Goal: Task Accomplishment & Management: Use online tool/utility

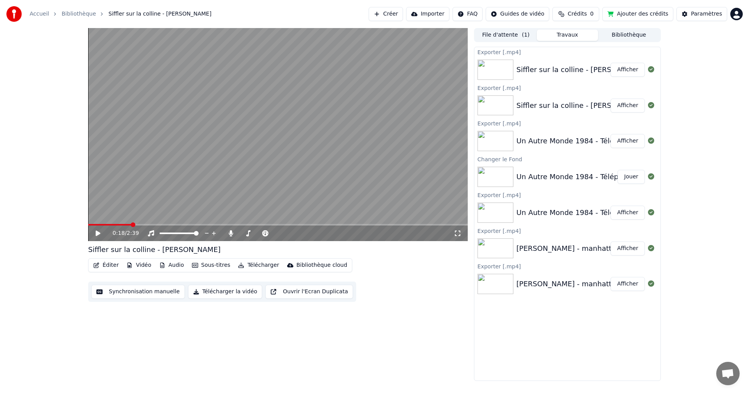
click at [619, 43] on div "File d'attente ( 1 ) Travaux Bibliothèque Exporter [.mp4] Siffler sur la collin…" at bounding box center [567, 204] width 187 height 353
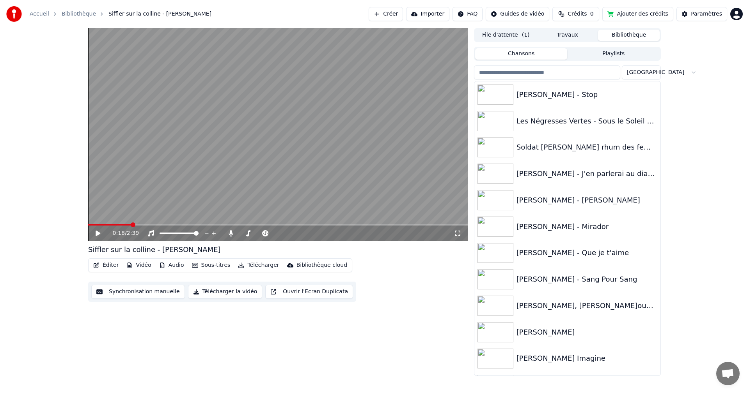
click at [619, 39] on button "Bibliothèque" at bounding box center [629, 35] width 62 height 11
click at [549, 73] on input "search" at bounding box center [547, 73] width 146 height 14
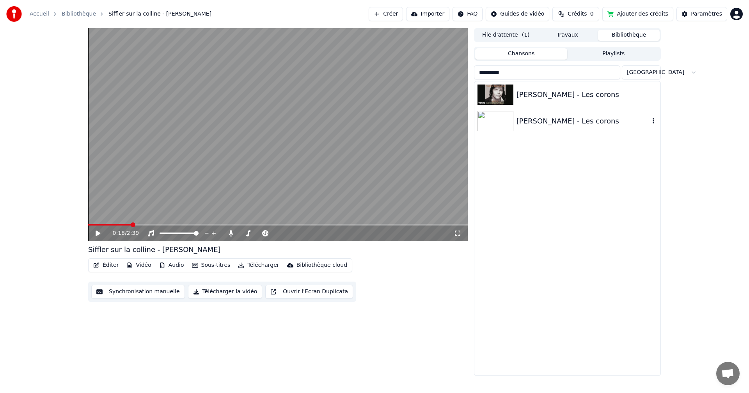
type input "**********"
drag, startPoint x: 541, startPoint y: 123, endPoint x: 493, endPoint y: 129, distance: 47.9
click at [493, 129] on div "[PERSON_NAME] - Les corons" at bounding box center [567, 121] width 186 height 27
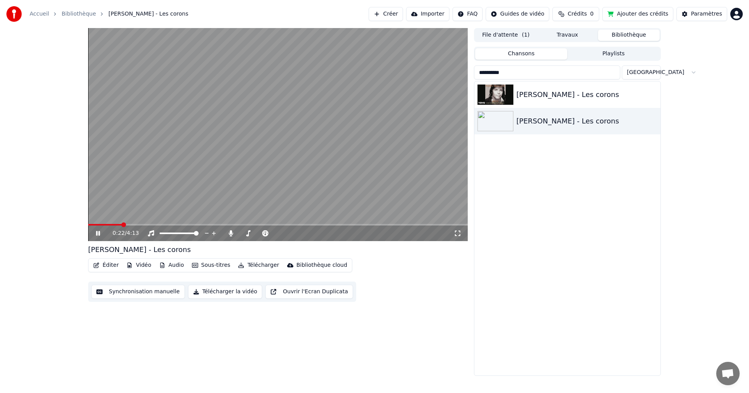
click at [97, 232] on icon at bounding box center [98, 233] width 4 height 5
click at [102, 266] on button "Éditer" at bounding box center [106, 265] width 32 height 11
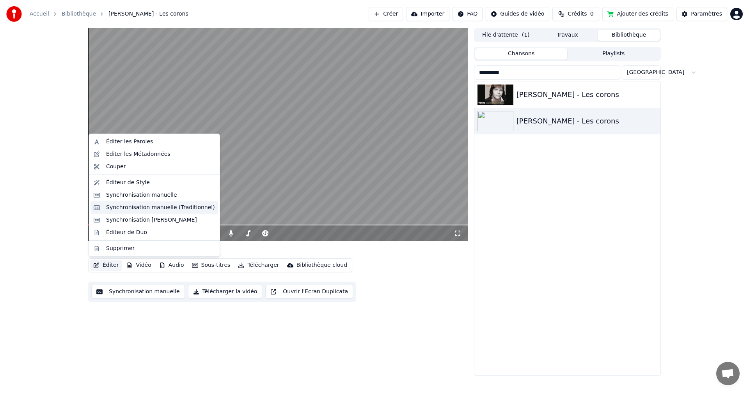
click at [129, 209] on div "Synchronisation manuelle (Traditionnel)" at bounding box center [160, 208] width 109 height 8
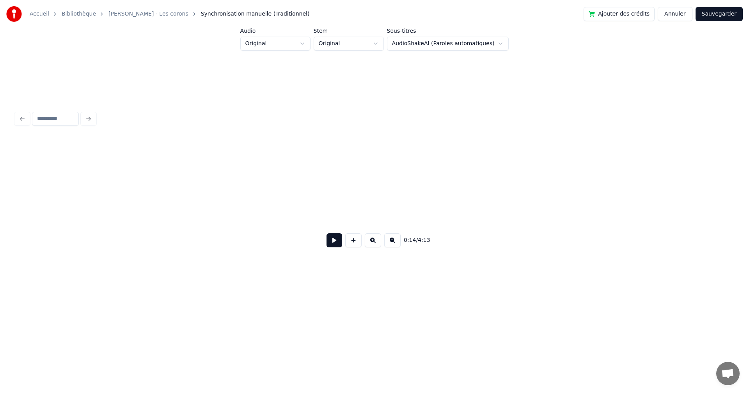
scroll to position [0, 1137]
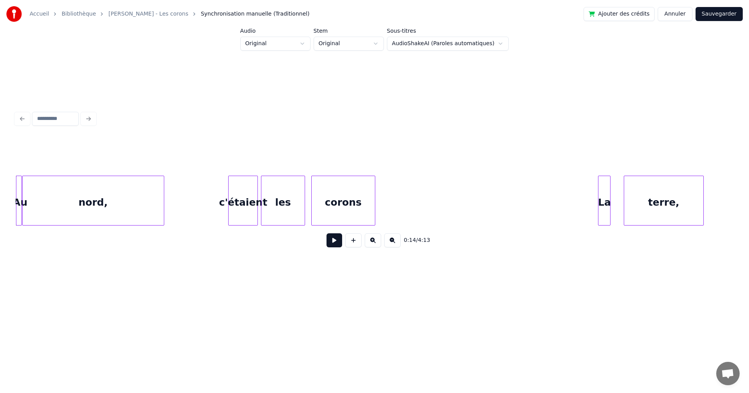
click at [248, 205] on div "c'étaient" at bounding box center [242, 202] width 29 height 53
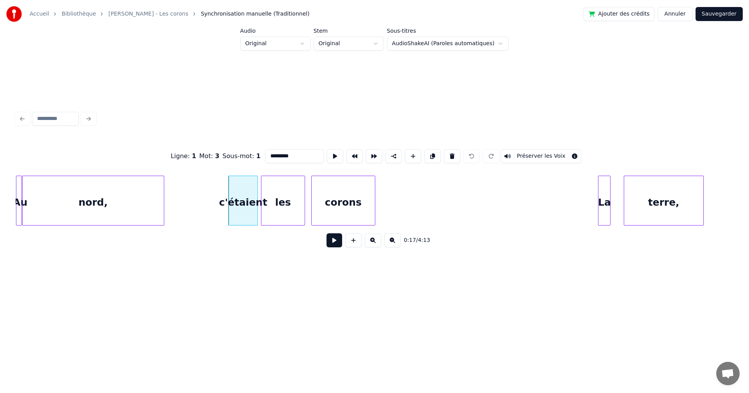
drag, startPoint x: 270, startPoint y: 157, endPoint x: 267, endPoint y: 163, distance: 7.5
click at [271, 157] on input "*********" at bounding box center [294, 156] width 58 height 14
click at [220, 197] on div at bounding box center [220, 200] width 2 height 49
type input "*******"
click at [714, 15] on button "Sauvegarder" at bounding box center [718, 14] width 47 height 14
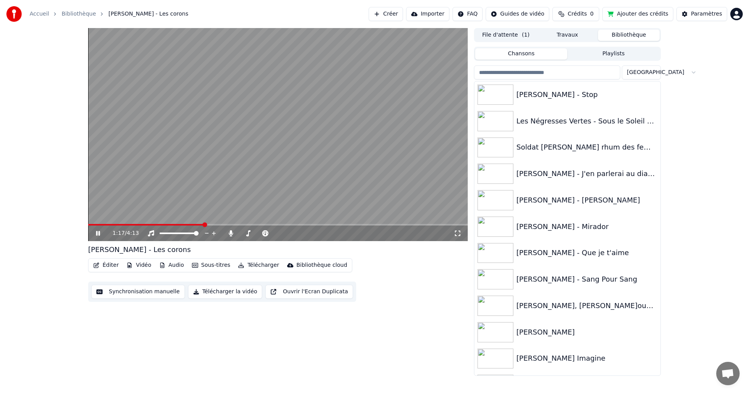
click at [98, 234] on icon at bounding box center [103, 233] width 18 height 6
click at [104, 264] on button "Éditer" at bounding box center [106, 265] width 32 height 11
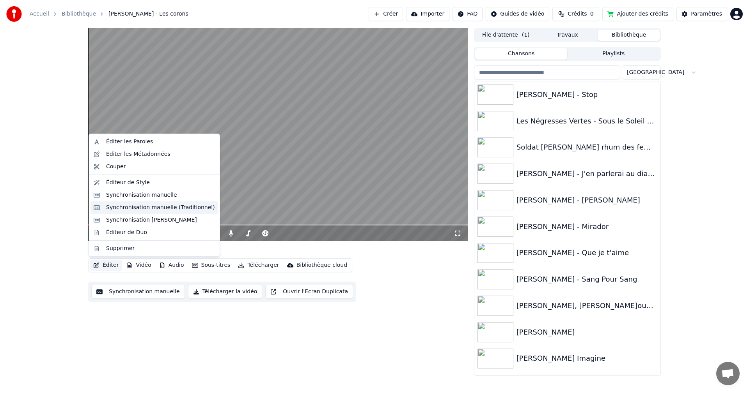
click at [136, 205] on div "Synchronisation manuelle (Traditionnel)" at bounding box center [160, 208] width 109 height 8
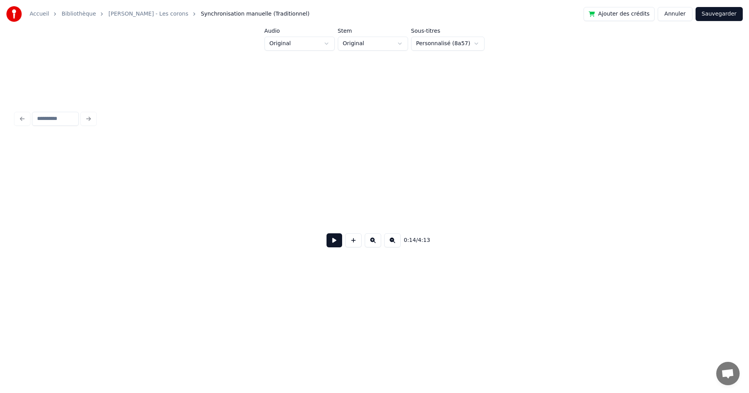
scroll to position [0, 1137]
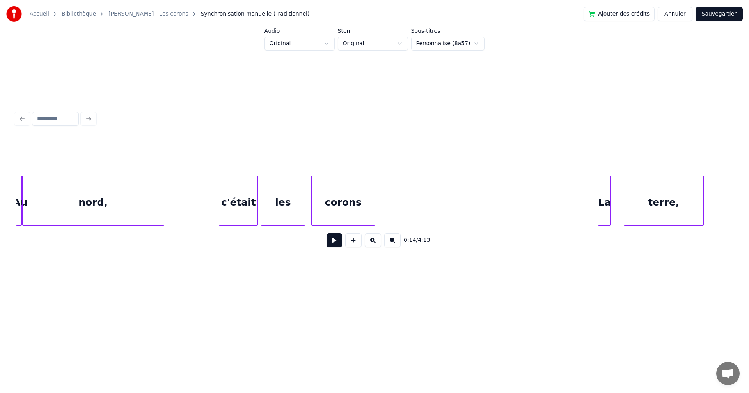
click at [237, 207] on div "c'était" at bounding box center [238, 202] width 38 height 53
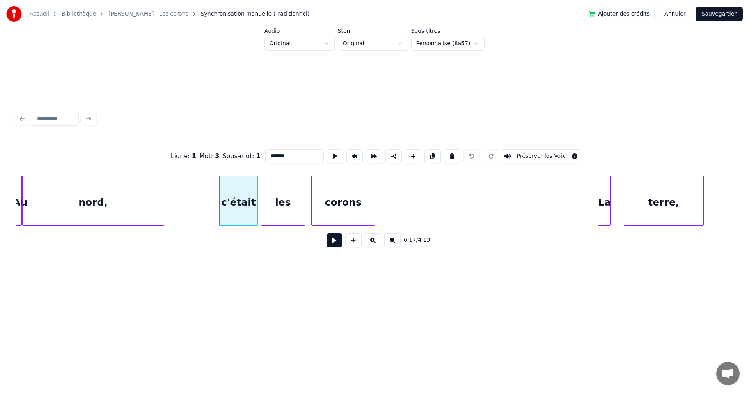
click at [237, 207] on div "c'était" at bounding box center [238, 202] width 38 height 53
click at [265, 153] on input "*******" at bounding box center [294, 156] width 58 height 14
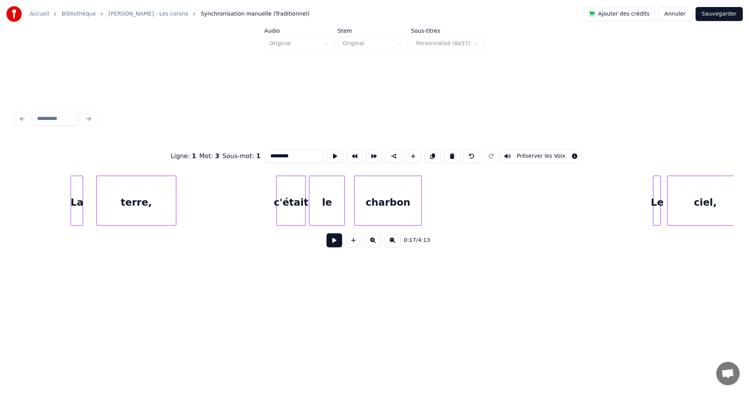
scroll to position [0, 1686]
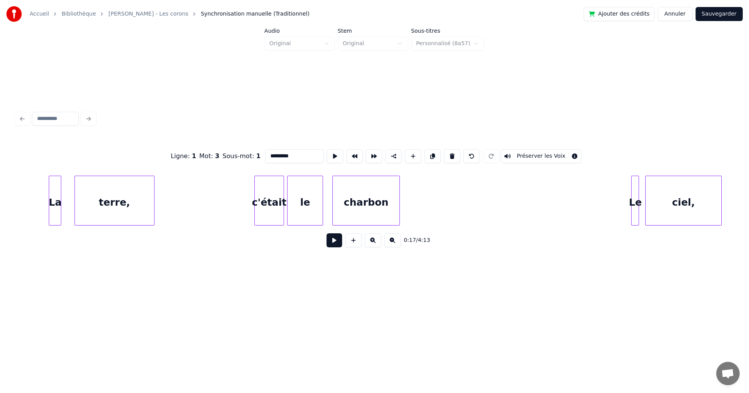
click at [271, 206] on div "c'était" at bounding box center [269, 202] width 29 height 53
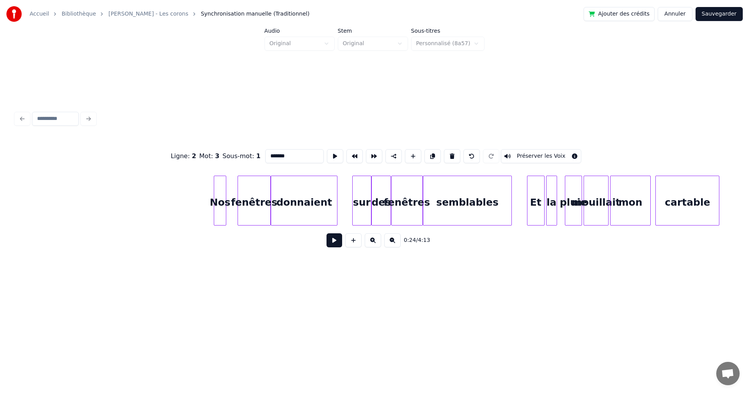
scroll to position [0, 3275]
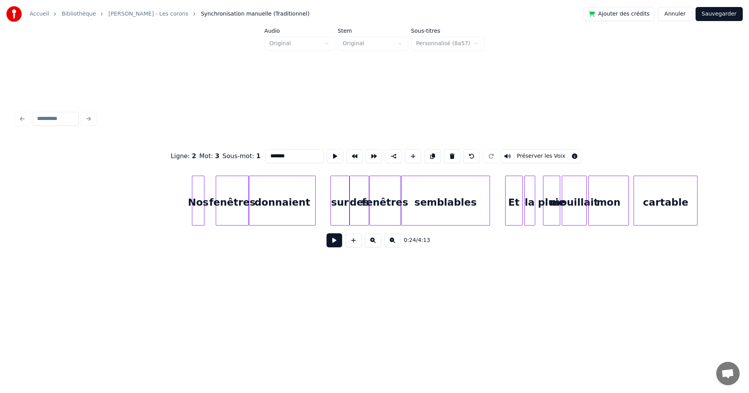
click at [510, 210] on div "Et" at bounding box center [513, 202] width 17 height 53
click at [343, 210] on div "sur" at bounding box center [340, 202] width 18 height 53
